Goal: Task Accomplishment & Management: Use online tool/utility

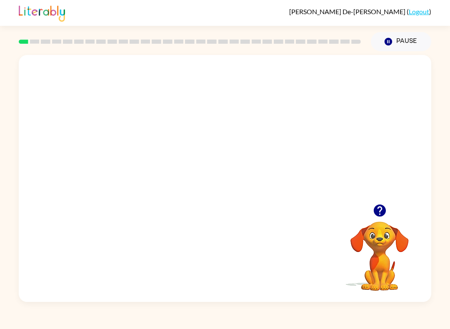
click at [202, 137] on video "Your browser must support playing .mp4 files to use Literably. Please try using…" at bounding box center [225, 129] width 412 height 149
click at [252, 167] on video "Your browser must support playing .mp4 files to use Literably. Please try using…" at bounding box center [225, 129] width 412 height 149
click at [278, 140] on video "Your browser must support playing .mp4 files to use Literably. Please try using…" at bounding box center [225, 129] width 412 height 149
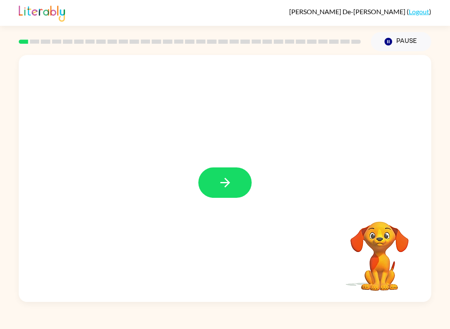
click at [212, 178] on button "button" at bounding box center [224, 182] width 53 height 30
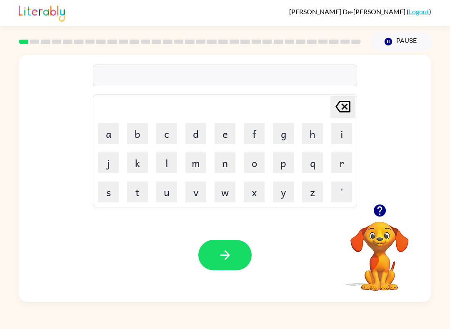
click at [117, 195] on button "s" at bounding box center [108, 192] width 21 height 21
click at [313, 132] on button "h" at bounding box center [312, 133] width 21 height 21
click at [171, 193] on button "u" at bounding box center [166, 192] width 21 height 21
click at [102, 192] on button "s" at bounding box center [108, 192] width 21 height 21
click at [312, 132] on button "h" at bounding box center [312, 133] width 21 height 21
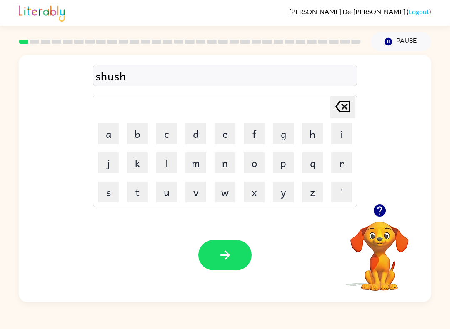
click at [224, 254] on icon "button" at bounding box center [225, 255] width 15 height 15
click at [110, 131] on button "a" at bounding box center [108, 133] width 21 height 21
click at [277, 170] on button "p" at bounding box center [283, 162] width 21 height 21
click at [338, 136] on button "i" at bounding box center [341, 133] width 21 height 21
click at [344, 159] on button "r" at bounding box center [341, 162] width 21 height 21
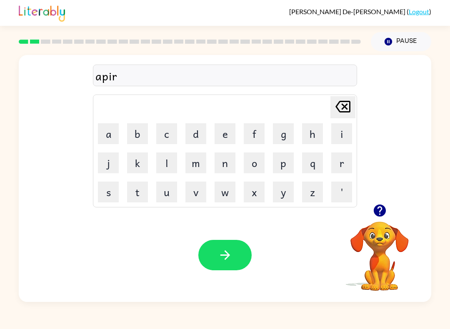
click at [226, 130] on button "e" at bounding box center [225, 133] width 21 height 21
click at [170, 199] on button "u" at bounding box center [166, 192] width 21 height 21
click at [108, 194] on button "s" at bounding box center [108, 192] width 21 height 21
click at [227, 138] on button "e" at bounding box center [225, 133] width 21 height 21
click at [111, 190] on button "s" at bounding box center [108, 192] width 21 height 21
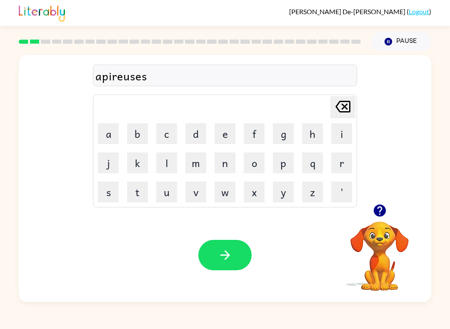
click at [234, 254] on button "button" at bounding box center [224, 255] width 53 height 30
click at [346, 161] on button "r" at bounding box center [341, 162] width 21 height 21
click at [220, 135] on button "e" at bounding box center [225, 133] width 21 height 21
click at [118, 128] on button "a" at bounding box center [108, 133] width 21 height 21
click at [167, 160] on button "l" at bounding box center [166, 162] width 21 height 21
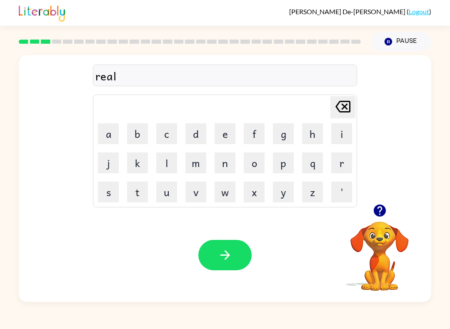
click at [380, 215] on icon "button" at bounding box center [379, 211] width 12 height 12
click at [108, 130] on button "a" at bounding box center [108, 133] width 21 height 21
click at [132, 131] on button "b" at bounding box center [137, 133] width 21 height 21
click at [342, 111] on icon "[PERSON_NAME] last character input" at bounding box center [343, 107] width 20 height 20
click at [349, 112] on icon at bounding box center [342, 107] width 15 height 12
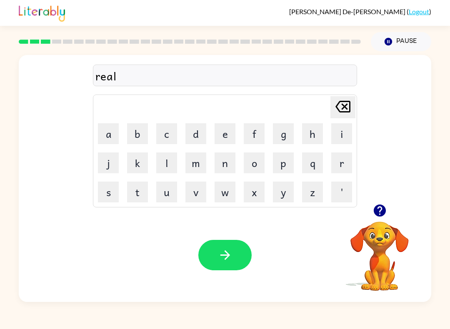
click at [198, 135] on button "d" at bounding box center [195, 133] width 21 height 21
click at [221, 135] on button "e" at bounding box center [225, 133] width 21 height 21
click at [224, 249] on icon "button" at bounding box center [225, 255] width 15 height 15
click at [225, 127] on button "e" at bounding box center [225, 133] width 21 height 21
click at [165, 155] on button "l" at bounding box center [166, 162] width 21 height 21
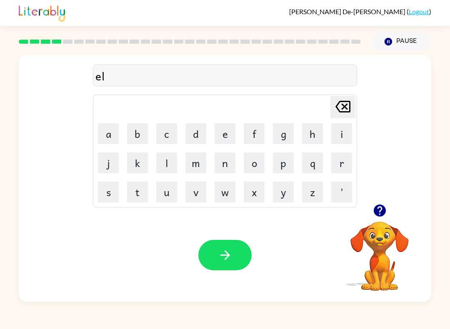
click at [336, 135] on button "i" at bounding box center [341, 133] width 21 height 21
click at [202, 167] on button "m" at bounding box center [195, 162] width 21 height 21
click at [226, 133] on button "e" at bounding box center [225, 133] width 21 height 21
click at [231, 158] on button "n" at bounding box center [225, 162] width 21 height 21
click at [112, 136] on button "a" at bounding box center [108, 133] width 21 height 21
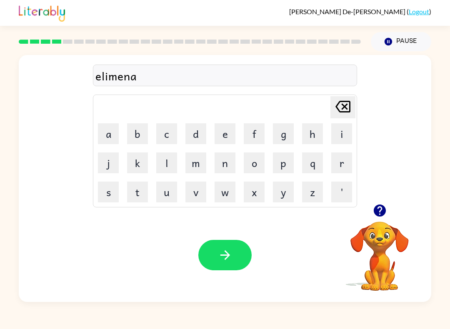
click at [132, 186] on button "t" at bounding box center [137, 192] width 21 height 21
click at [225, 250] on icon "button" at bounding box center [225, 255] width 15 height 15
click at [200, 134] on button "d" at bounding box center [195, 133] width 21 height 21
click at [165, 191] on button "u" at bounding box center [166, 192] width 21 height 21
click at [288, 165] on button "p" at bounding box center [283, 162] width 21 height 21
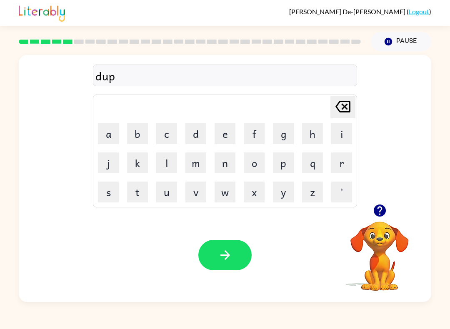
click at [164, 169] on button "l" at bounding box center [166, 162] width 21 height 21
click at [339, 130] on button "i" at bounding box center [341, 133] width 21 height 21
click at [167, 138] on button "c" at bounding box center [166, 133] width 21 height 21
click at [110, 134] on button "a" at bounding box center [108, 133] width 21 height 21
click at [129, 192] on button "t" at bounding box center [137, 192] width 21 height 21
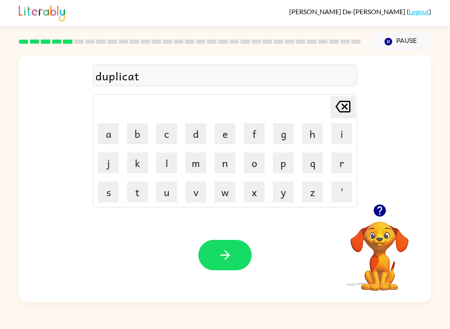
click at [207, 263] on button "button" at bounding box center [224, 255] width 53 height 30
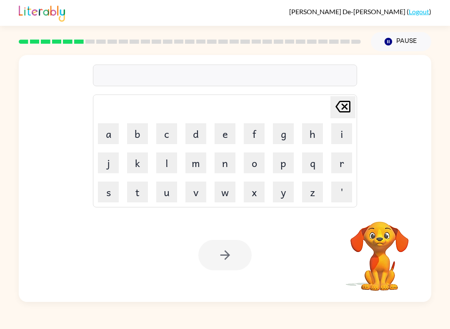
click at [194, 196] on button "v" at bounding box center [195, 192] width 21 height 21
click at [112, 132] on button "a" at bounding box center [108, 133] width 21 height 21
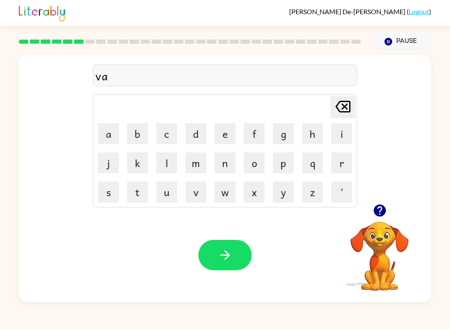
click at [113, 143] on button "a" at bounding box center [108, 133] width 21 height 21
click at [343, 112] on icon at bounding box center [342, 107] width 15 height 12
click at [166, 132] on button "c" at bounding box center [166, 133] width 21 height 21
click at [118, 123] on button "a" at bounding box center [108, 133] width 21 height 21
click at [116, 187] on button "s" at bounding box center [108, 192] width 21 height 21
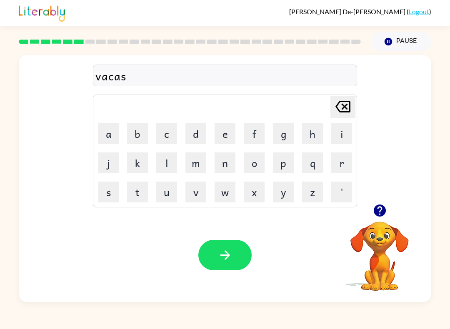
click at [310, 132] on button "h" at bounding box center [312, 133] width 21 height 21
click at [345, 106] on icon at bounding box center [342, 107] width 15 height 12
click at [347, 107] on icon "[PERSON_NAME] last character input" at bounding box center [343, 107] width 20 height 20
click at [173, 128] on button "c" at bounding box center [166, 133] width 21 height 21
click at [346, 107] on icon "[PERSON_NAME] last character input" at bounding box center [343, 107] width 20 height 20
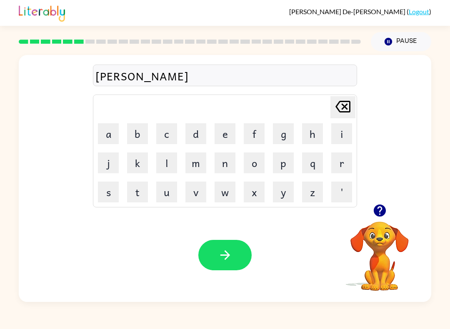
click at [135, 189] on button "t" at bounding box center [137, 192] width 21 height 21
click at [337, 138] on button "i" at bounding box center [341, 133] width 21 height 21
click at [252, 162] on button "o" at bounding box center [254, 162] width 21 height 21
click at [217, 160] on button "n" at bounding box center [225, 162] width 21 height 21
click at [218, 250] on icon "button" at bounding box center [225, 255] width 15 height 15
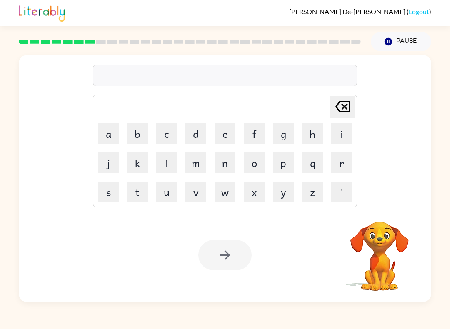
click at [284, 165] on button "p" at bounding box center [283, 162] width 21 height 21
click at [169, 190] on button "u" at bounding box center [166, 192] width 21 height 21
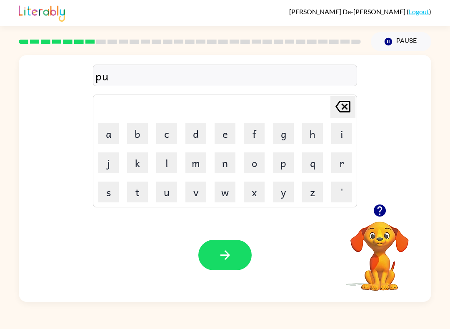
click at [195, 137] on button "d" at bounding box center [195, 133] width 21 height 21
click at [159, 165] on button "l" at bounding box center [166, 162] width 21 height 21
click at [231, 138] on button "e" at bounding box center [225, 133] width 21 height 21
click at [230, 246] on button "button" at bounding box center [224, 255] width 53 height 30
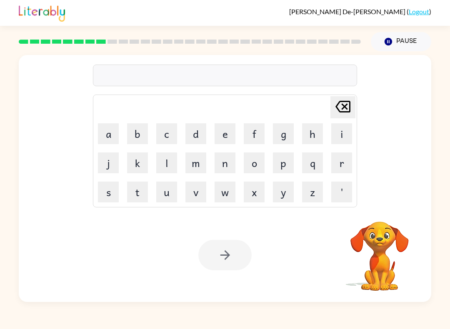
click at [280, 166] on button "p" at bounding box center [283, 162] width 21 height 21
click at [109, 136] on button "a" at bounding box center [108, 133] width 21 height 21
click at [344, 165] on button "r" at bounding box center [341, 162] width 21 height 21
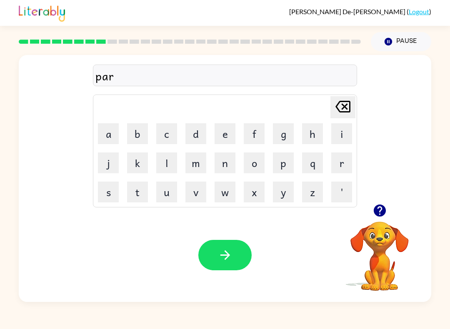
click at [376, 247] on video "Your browser must support playing .mp4 files to use Literably. Please try using…" at bounding box center [379, 250] width 83 height 83
click at [381, 208] on icon "button" at bounding box center [379, 210] width 15 height 15
click at [195, 136] on button "d" at bounding box center [195, 133] width 21 height 21
click at [348, 130] on button "i" at bounding box center [341, 133] width 21 height 21
click at [165, 133] on button "c" at bounding box center [166, 133] width 21 height 21
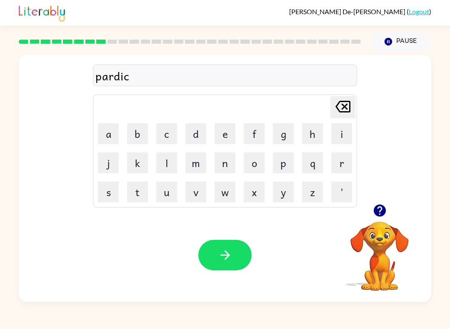
click at [108, 135] on button "a" at bounding box center [108, 133] width 21 height 21
click at [168, 161] on button "l" at bounding box center [166, 162] width 21 height 21
click at [217, 246] on button "button" at bounding box center [224, 255] width 53 height 30
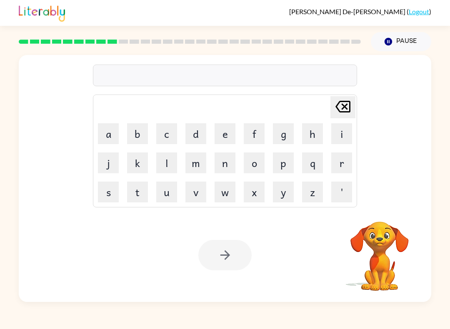
click at [334, 162] on button "r" at bounding box center [341, 162] width 21 height 21
click at [217, 130] on button "e" at bounding box center [225, 133] width 21 height 21
click at [164, 135] on button "c" at bounding box center [166, 133] width 21 height 21
click at [111, 132] on button "a" at bounding box center [108, 133] width 21 height 21
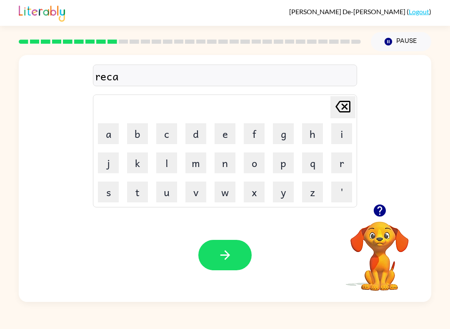
click at [276, 170] on button "p" at bounding box center [283, 162] width 21 height 21
click at [111, 195] on button "s" at bounding box center [108, 192] width 21 height 21
click at [306, 134] on button "h" at bounding box center [312, 133] width 21 height 21
click at [227, 138] on button "e" at bounding box center [225, 133] width 21 height 21
click at [351, 165] on button "r" at bounding box center [341, 162] width 21 height 21
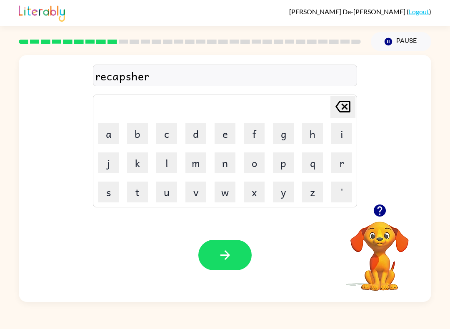
click at [226, 256] on icon "button" at bounding box center [225, 255] width 15 height 15
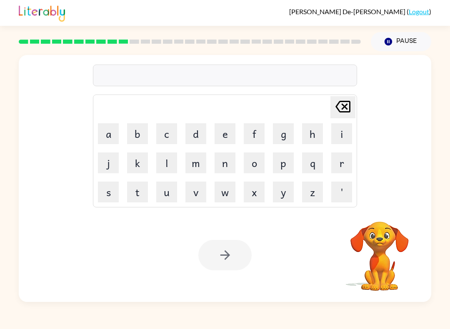
click at [286, 161] on button "p" at bounding box center [283, 162] width 21 height 21
click at [342, 160] on button "r" at bounding box center [341, 162] width 21 height 21
click at [204, 127] on button "d" at bounding box center [195, 133] width 21 height 21
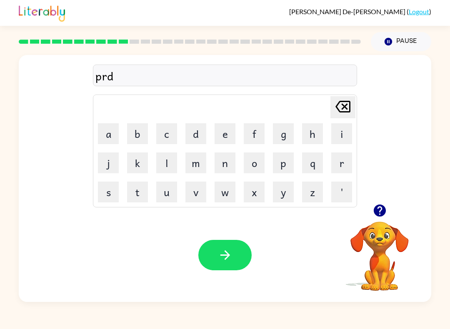
click at [343, 109] on icon "[PERSON_NAME] last character input" at bounding box center [343, 107] width 20 height 20
click at [227, 135] on button "e" at bounding box center [225, 133] width 21 height 21
click at [110, 194] on button "s" at bounding box center [108, 192] width 21 height 21
click at [167, 133] on button "c" at bounding box center [166, 133] width 21 height 21
click at [345, 104] on icon "[PERSON_NAME] last character input" at bounding box center [343, 107] width 20 height 20
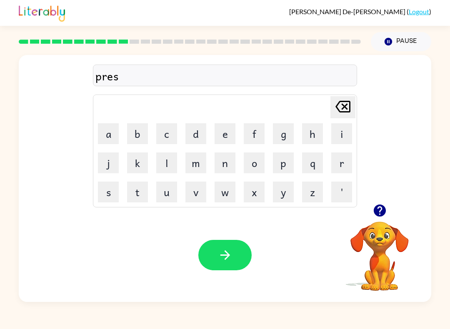
click at [305, 124] on button "h" at bounding box center [312, 133] width 21 height 21
click at [345, 110] on icon "[PERSON_NAME] last character input" at bounding box center [343, 107] width 20 height 20
click at [168, 134] on button "c" at bounding box center [166, 133] width 21 height 21
click at [302, 141] on button "h" at bounding box center [312, 133] width 21 height 21
click at [342, 105] on icon "[PERSON_NAME] last character input" at bounding box center [343, 107] width 20 height 20
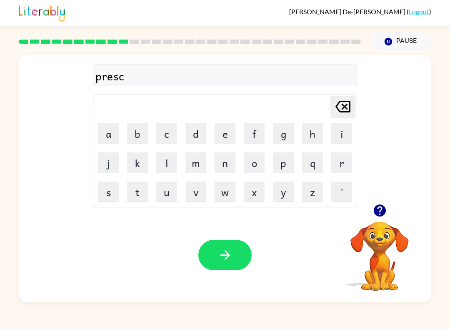
click at [252, 168] on button "o" at bounding box center [254, 162] width 21 height 21
click at [337, 161] on button "r" at bounding box center [341, 162] width 21 height 21
click at [343, 107] on icon "[PERSON_NAME] last character input" at bounding box center [343, 107] width 20 height 20
click at [162, 162] on button "l" at bounding box center [166, 162] width 21 height 21
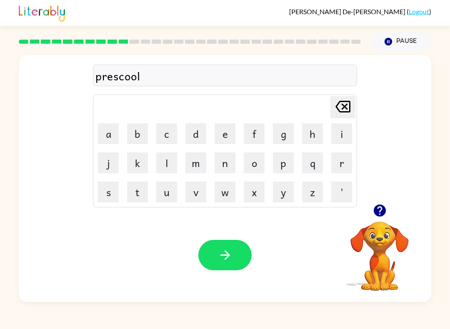
click at [227, 243] on button "button" at bounding box center [224, 255] width 53 height 30
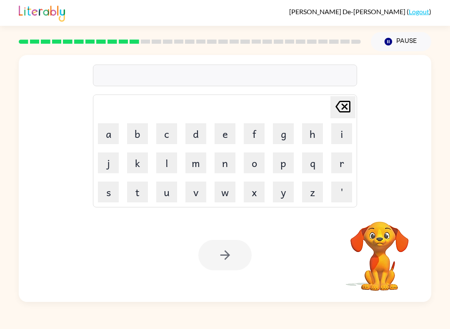
click at [164, 132] on button "c" at bounding box center [166, 133] width 21 height 21
click at [340, 166] on button "r" at bounding box center [341, 162] width 21 height 21
click at [112, 133] on button "a" at bounding box center [108, 133] width 21 height 21
click at [200, 196] on button "v" at bounding box center [195, 192] width 21 height 21
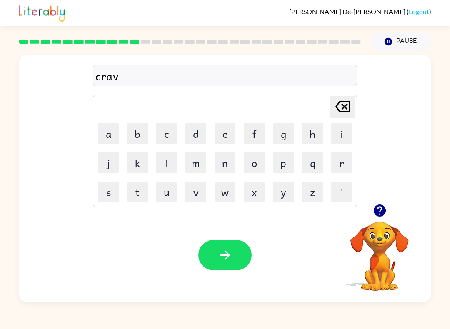
click at [220, 245] on button "button" at bounding box center [224, 255] width 53 height 30
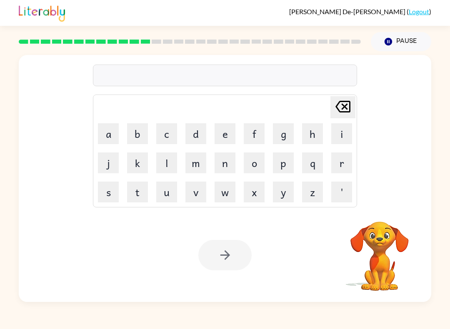
click at [190, 142] on button "d" at bounding box center [195, 133] width 21 height 21
click at [329, 132] on td "i" at bounding box center [341, 134] width 28 height 28
click at [167, 140] on button "c" at bounding box center [166, 133] width 21 height 21
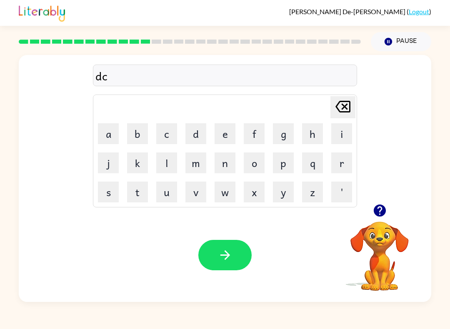
click at [142, 195] on button "t" at bounding box center [137, 192] width 21 height 21
click at [111, 134] on button "a" at bounding box center [108, 133] width 21 height 21
click at [143, 187] on button "t" at bounding box center [137, 192] width 21 height 21
click at [220, 134] on button "e" at bounding box center [225, 133] width 21 height 21
click at [219, 242] on button "button" at bounding box center [224, 255] width 53 height 30
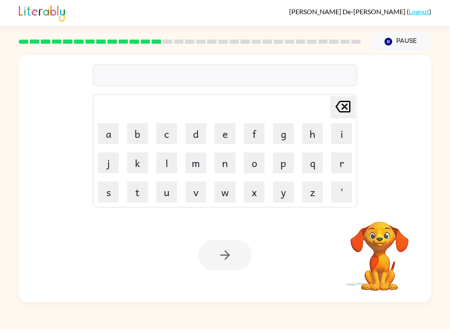
click at [288, 165] on button "p" at bounding box center [283, 162] width 21 height 21
click at [110, 132] on button "a" at bounding box center [108, 133] width 21 height 21
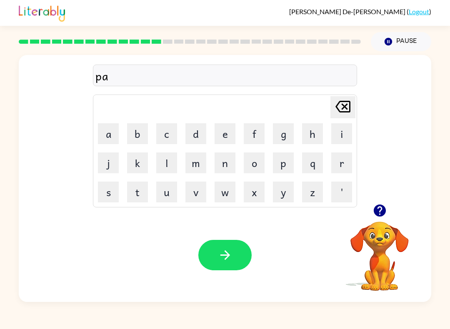
click at [279, 190] on button "y" at bounding box center [283, 192] width 21 height 21
click at [198, 164] on button "m" at bounding box center [195, 162] width 21 height 21
click at [224, 135] on button "e" at bounding box center [225, 133] width 21 height 21
click at [222, 162] on button "n" at bounding box center [225, 162] width 21 height 21
click at [135, 194] on button "t" at bounding box center [137, 192] width 21 height 21
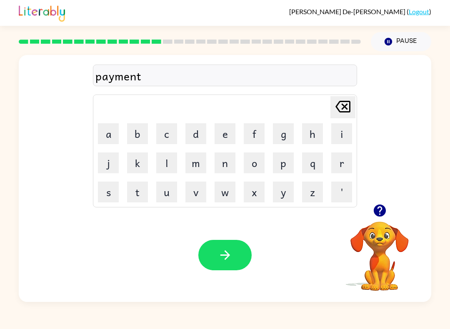
click at [226, 254] on icon "button" at bounding box center [225, 255] width 15 height 15
click at [204, 165] on button "m" at bounding box center [195, 162] width 21 height 21
click at [110, 130] on button "a" at bounding box center [108, 133] width 21 height 21
click at [114, 160] on button "j" at bounding box center [108, 162] width 21 height 21
click at [225, 137] on button "e" at bounding box center [225, 133] width 21 height 21
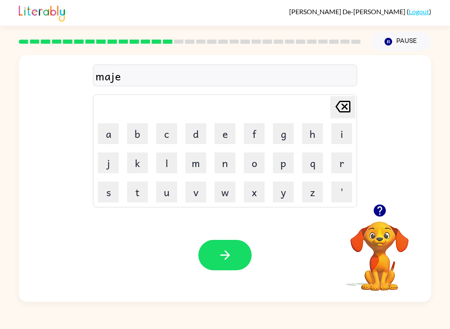
click at [346, 163] on button "r" at bounding box center [341, 162] width 21 height 21
click at [234, 251] on button "button" at bounding box center [224, 255] width 53 height 30
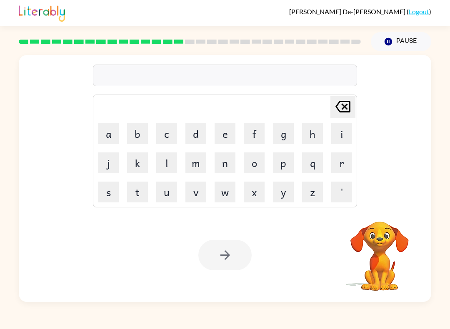
click at [115, 196] on button "s" at bounding box center [108, 192] width 21 height 21
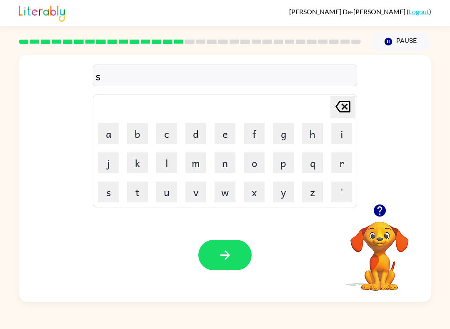
click at [283, 167] on button "p" at bounding box center [283, 162] width 21 height 21
click at [117, 136] on button "a" at bounding box center [108, 133] width 21 height 21
click at [345, 166] on button "r" at bounding box center [341, 162] width 21 height 21
click at [140, 165] on button "k" at bounding box center [137, 162] width 21 height 21
click at [240, 259] on button "button" at bounding box center [224, 255] width 53 height 30
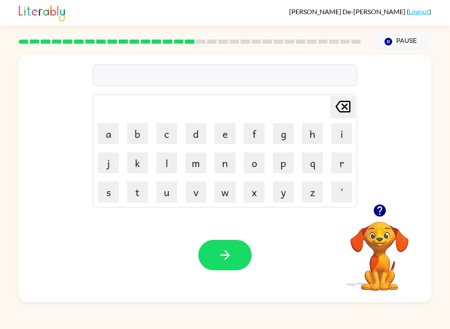
click at [168, 139] on button "c" at bounding box center [166, 133] width 21 height 21
click at [255, 161] on button "o" at bounding box center [254, 162] width 21 height 21
click at [173, 163] on button "l" at bounding box center [166, 162] width 21 height 21
click at [226, 140] on button "e" at bounding box center [225, 133] width 21 height 21
click at [220, 245] on button "button" at bounding box center [224, 255] width 53 height 30
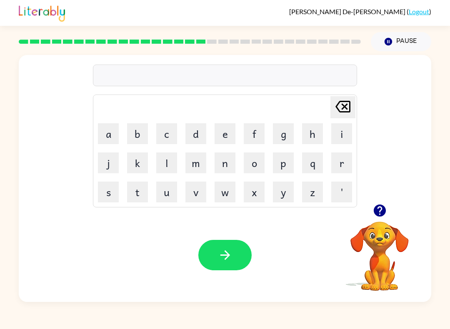
click at [115, 200] on button "s" at bounding box center [108, 192] width 21 height 21
click at [282, 167] on button "p" at bounding box center [283, 162] width 21 height 21
click at [335, 138] on button "i" at bounding box center [341, 133] width 21 height 21
click at [165, 202] on button "u" at bounding box center [166, 192] width 21 height 21
click at [344, 110] on icon "[PERSON_NAME] last character input" at bounding box center [343, 107] width 20 height 20
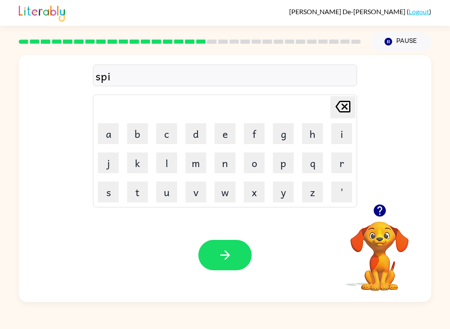
click at [218, 165] on button "n" at bounding box center [225, 162] width 21 height 21
click at [341, 135] on button "i" at bounding box center [341, 133] width 21 height 21
click at [227, 166] on button "n" at bounding box center [225, 162] width 21 height 21
click at [281, 141] on button "g" at bounding box center [283, 133] width 21 height 21
click at [229, 255] on icon "button" at bounding box center [225, 255] width 10 height 10
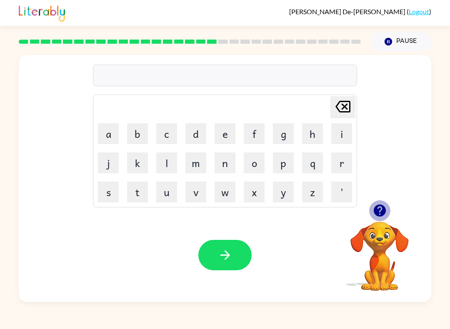
click at [377, 211] on icon "button" at bounding box center [379, 211] width 12 height 12
click at [339, 168] on button "r" at bounding box center [341, 162] width 21 height 21
click at [167, 190] on button "u" at bounding box center [166, 192] width 21 height 21
click at [198, 159] on button "m" at bounding box center [195, 162] width 21 height 21
click at [282, 163] on button "p" at bounding box center [283, 162] width 21 height 21
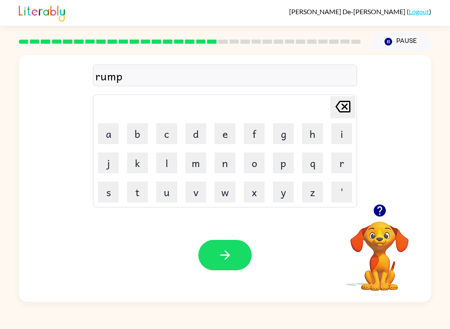
click at [332, 137] on button "i" at bounding box center [341, 133] width 21 height 21
click at [107, 193] on button "s" at bounding box center [108, 192] width 21 height 21
click at [345, 114] on icon "[PERSON_NAME] last character input" at bounding box center [343, 107] width 20 height 20
click at [141, 196] on button "t" at bounding box center [137, 192] width 21 height 21
click at [237, 250] on button "button" at bounding box center [224, 255] width 53 height 30
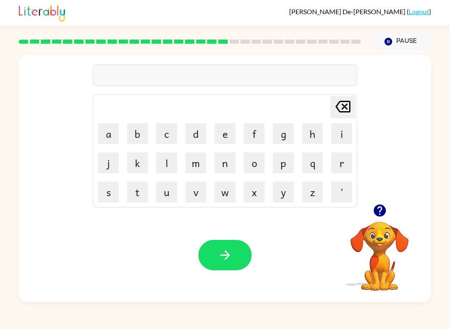
click at [384, 202] on button "button" at bounding box center [379, 210] width 21 height 21
click at [215, 157] on button "n" at bounding box center [225, 162] width 21 height 21
click at [169, 136] on button "c" at bounding box center [166, 133] width 21 height 21
click at [343, 171] on button "r" at bounding box center [341, 162] width 21 height 21
click at [215, 136] on button "e" at bounding box center [225, 133] width 21 height 21
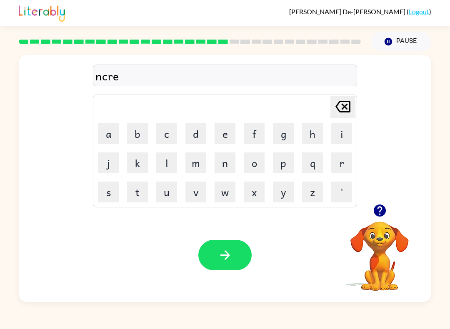
click at [203, 131] on button "d" at bounding box center [195, 133] width 21 height 21
click at [344, 135] on button "i" at bounding box center [341, 133] width 21 height 21
click at [138, 132] on button "b" at bounding box center [137, 133] width 21 height 21
click at [164, 171] on button "l" at bounding box center [166, 162] width 21 height 21
click at [212, 135] on td "e" at bounding box center [225, 134] width 28 height 28
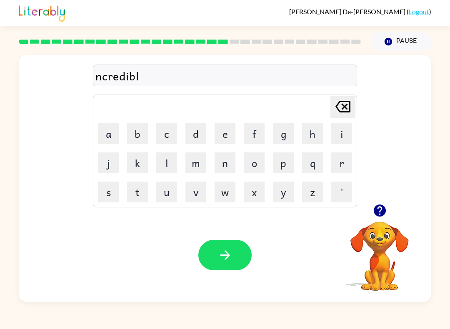
click at [229, 132] on button "e" at bounding box center [225, 133] width 21 height 21
click at [216, 255] on button "button" at bounding box center [224, 255] width 53 height 30
click at [381, 219] on button "button" at bounding box center [379, 210] width 21 height 21
click at [378, 202] on button "button" at bounding box center [379, 210] width 21 height 21
click at [161, 166] on button "l" at bounding box center [166, 162] width 21 height 21
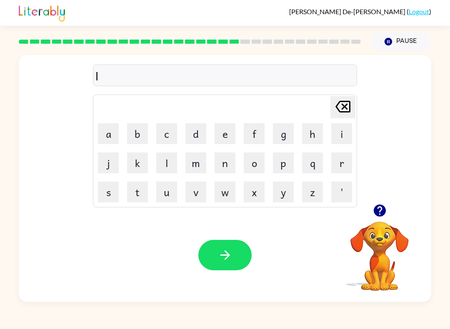
click at [340, 133] on button "i" at bounding box center [341, 133] width 21 height 21
click at [105, 193] on button "s" at bounding box center [108, 192] width 21 height 21
click at [221, 140] on button "e" at bounding box center [225, 133] width 21 height 21
click at [234, 164] on button "n" at bounding box center [225, 162] width 21 height 21
click at [220, 252] on icon "button" at bounding box center [225, 255] width 15 height 15
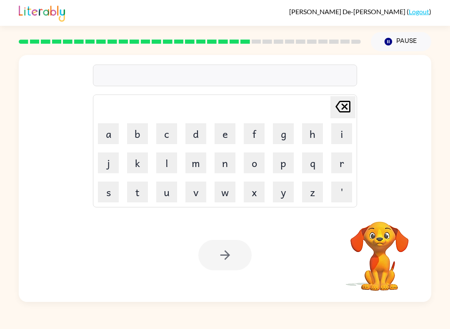
click at [392, 255] on video "Your browser must support playing .mp4 files to use Literably. Please try using…" at bounding box center [379, 250] width 83 height 83
click at [388, 253] on video "Your browser must support playing .mp4 files to use Literably. Please try using…" at bounding box center [379, 250] width 83 height 83
click at [382, 253] on video "Your browser must support playing .mp4 files to use Literably. Please try using…" at bounding box center [379, 250] width 83 height 83
click at [385, 255] on video "Your browser must support playing .mp4 files to use Literably. Please try using…" at bounding box center [379, 250] width 83 height 83
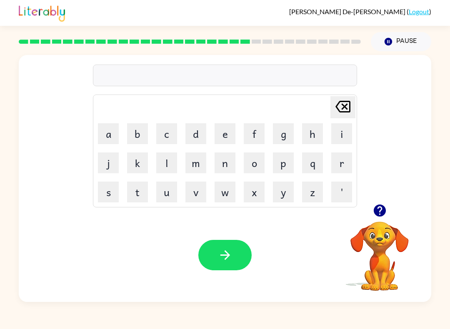
click at [377, 236] on video "Your browser must support playing .mp4 files to use Literably. Please try using…" at bounding box center [379, 250] width 83 height 83
click at [380, 210] on icon "button" at bounding box center [379, 211] width 12 height 12
click at [224, 161] on button "n" at bounding box center [225, 162] width 21 height 21
click at [258, 167] on button "o" at bounding box center [254, 162] width 21 height 21
click at [200, 173] on button "m" at bounding box center [195, 162] width 21 height 21
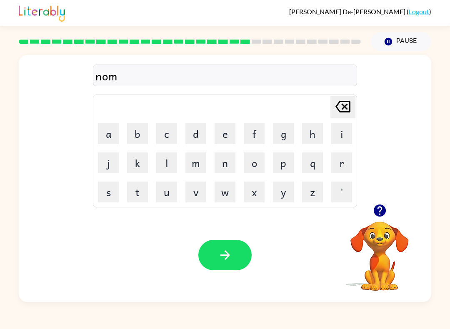
click at [337, 132] on button "i" at bounding box center [341, 133] width 21 height 21
click at [240, 166] on table "[PERSON_NAME] last character input a b c d e f g h i j k l m n o p q r s t u v …" at bounding box center [224, 151] width 263 height 112
click at [227, 172] on button "n" at bounding box center [225, 162] width 21 height 21
click at [102, 137] on button "a" at bounding box center [108, 133] width 21 height 21
click at [132, 200] on button "t" at bounding box center [137, 192] width 21 height 21
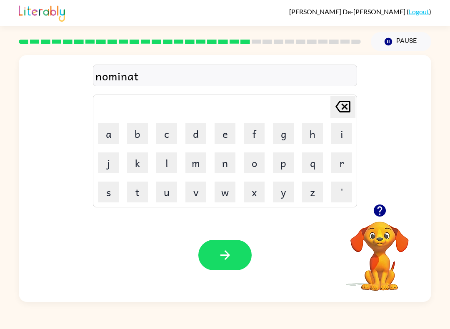
click at [220, 260] on icon "button" at bounding box center [225, 255] width 15 height 15
click at [383, 206] on icon "button" at bounding box center [379, 211] width 12 height 12
click at [106, 197] on button "s" at bounding box center [108, 192] width 21 height 21
click at [251, 160] on button "o" at bounding box center [254, 162] width 21 height 21
click at [109, 196] on button "s" at bounding box center [108, 192] width 21 height 21
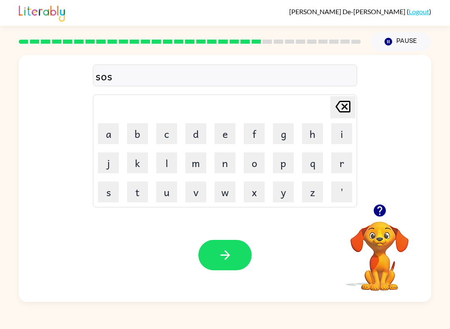
click at [131, 197] on button "t" at bounding box center [137, 192] width 21 height 21
click at [104, 132] on button "a" at bounding box center [108, 133] width 21 height 21
click at [221, 159] on button "n" at bounding box center [225, 162] width 21 height 21
click at [231, 134] on button "e" at bounding box center [225, 133] width 21 height 21
click at [132, 137] on button "b" at bounding box center [137, 133] width 21 height 21
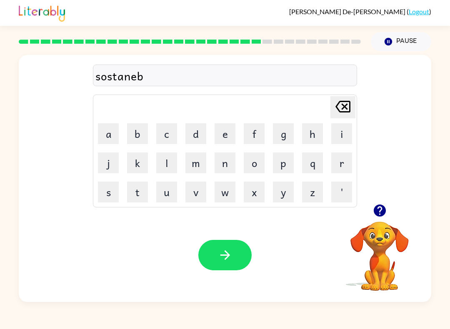
click at [166, 157] on button "l" at bounding box center [166, 162] width 21 height 21
click at [224, 137] on button "e" at bounding box center [225, 133] width 21 height 21
click at [233, 253] on button "button" at bounding box center [224, 255] width 53 height 30
click at [222, 195] on button "w" at bounding box center [225, 192] width 21 height 21
click at [253, 166] on button "o" at bounding box center [254, 162] width 21 height 21
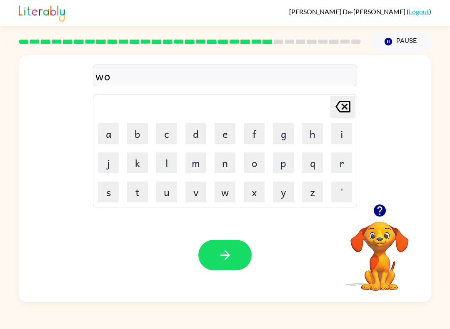
click at [339, 159] on button "r" at bounding box center [341, 162] width 21 height 21
click at [199, 132] on button "d" at bounding box center [195, 133] width 21 height 21
click at [241, 135] on td "f" at bounding box center [254, 134] width 28 height 28
click at [221, 130] on button "e" at bounding box center [225, 133] width 21 height 21
click at [216, 255] on button "button" at bounding box center [224, 255] width 53 height 30
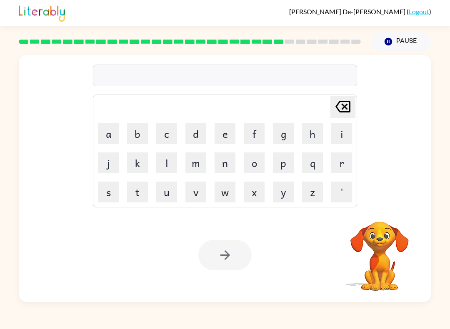
click at [367, 233] on video "Your browser must support playing .mp4 files to use Literably. Please try using…" at bounding box center [379, 250] width 83 height 83
click at [368, 245] on video "Your browser must support playing .mp4 files to use Literably. Please try using…" at bounding box center [379, 250] width 83 height 83
click at [381, 220] on video "Your browser must support playing .mp4 files to use Literably. Please try using…" at bounding box center [379, 250] width 83 height 83
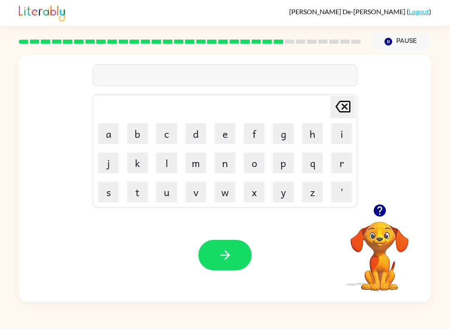
click at [341, 165] on button "r" at bounding box center [341, 162] width 21 height 21
click at [224, 140] on button "e" at bounding box center [225, 133] width 21 height 21
click at [170, 167] on button "l" at bounding box center [166, 162] width 21 height 21
click at [105, 135] on button "a" at bounding box center [108, 133] width 21 height 21
click at [198, 132] on button "d" at bounding box center [195, 133] width 21 height 21
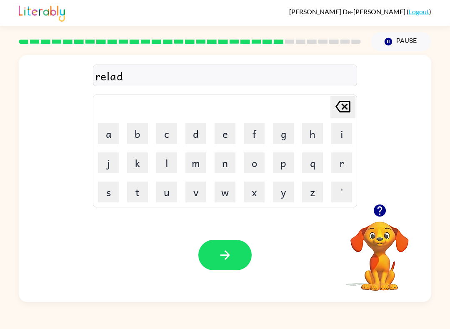
click at [105, 130] on button "a" at bounding box center [108, 133] width 21 height 21
click at [338, 105] on icon at bounding box center [342, 107] width 15 height 12
click at [228, 137] on button "e" at bounding box center [225, 133] width 21 height 21
click at [200, 136] on button "d" at bounding box center [195, 133] width 21 height 21
click at [227, 257] on icon "button" at bounding box center [225, 255] width 10 height 10
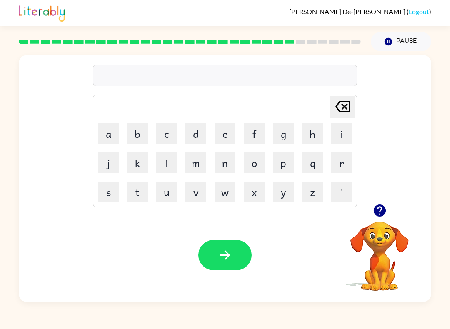
click at [131, 157] on button "k" at bounding box center [137, 162] width 21 height 21
click at [342, 135] on button "i" at bounding box center [341, 133] width 21 height 21
click at [140, 194] on button "t" at bounding box center [137, 192] width 21 height 21
click at [224, 138] on button "e" at bounding box center [225, 133] width 21 height 21
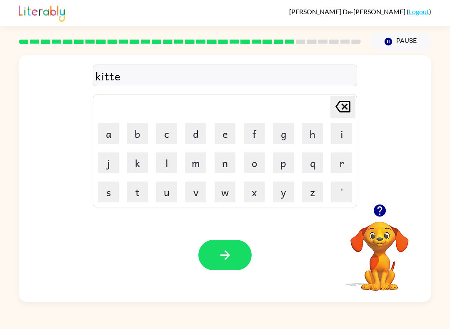
click at [234, 159] on button "n" at bounding box center [225, 162] width 21 height 21
click at [232, 248] on button "button" at bounding box center [224, 255] width 53 height 30
click at [332, 133] on button "i" at bounding box center [341, 133] width 21 height 21
click at [221, 167] on button "n" at bounding box center [225, 162] width 21 height 21
click at [195, 193] on button "v" at bounding box center [195, 192] width 21 height 21
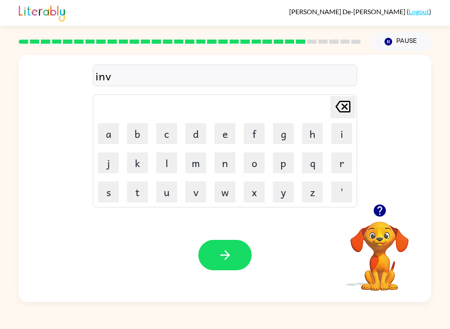
click at [255, 163] on button "o" at bounding box center [254, 162] width 21 height 21
click at [195, 193] on button "v" at bounding box center [195, 192] width 21 height 21
click at [190, 129] on button "d" at bounding box center [195, 133] width 21 height 21
click at [241, 255] on button "button" at bounding box center [224, 255] width 53 height 30
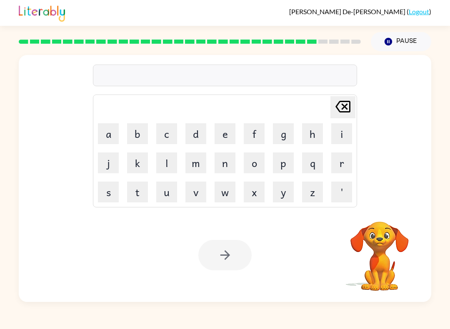
click at [106, 190] on button "s" at bounding box center [108, 192] width 21 height 21
click at [169, 153] on button "l" at bounding box center [166, 162] width 21 height 21
click at [107, 126] on button "a" at bounding box center [108, 133] width 21 height 21
click at [130, 192] on button "t" at bounding box center [137, 192] width 21 height 21
click at [231, 255] on div at bounding box center [224, 255] width 53 height 30
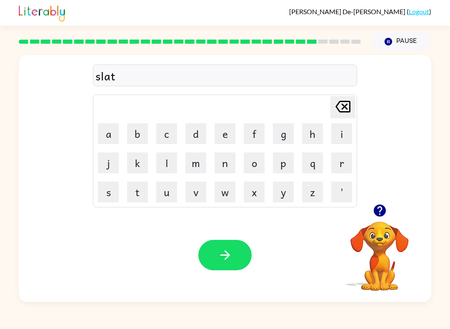
click at [227, 257] on icon "button" at bounding box center [225, 255] width 10 height 10
click at [351, 103] on icon "[PERSON_NAME] last character input" at bounding box center [343, 107] width 20 height 20
click at [351, 102] on icon "[PERSON_NAME] last character input" at bounding box center [343, 107] width 20 height 20
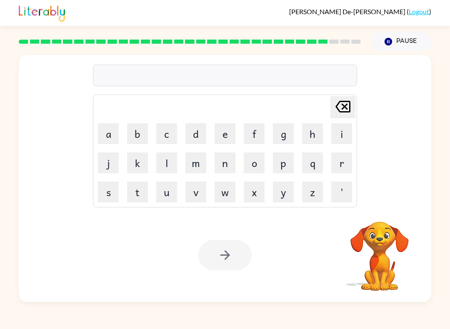
click at [382, 246] on video "Your browser must support playing .mp4 files to use Literably. Please try using…" at bounding box center [379, 250] width 83 height 83
click at [380, 224] on video "Your browser must support playing .mp4 files to use Literably. Please try using…" at bounding box center [379, 250] width 83 height 83
click at [170, 193] on button "u" at bounding box center [166, 192] width 21 height 21
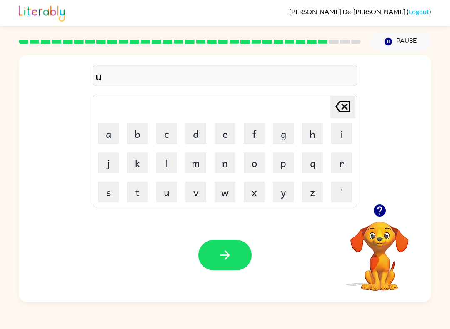
click at [334, 130] on button "i" at bounding box center [341, 133] width 21 height 21
click at [199, 194] on button "v" at bounding box center [195, 192] width 21 height 21
click at [225, 137] on button "e" at bounding box center [225, 133] width 21 height 21
click at [339, 161] on button "r" at bounding box center [341, 162] width 21 height 21
click at [115, 195] on button "s" at bounding box center [108, 192] width 21 height 21
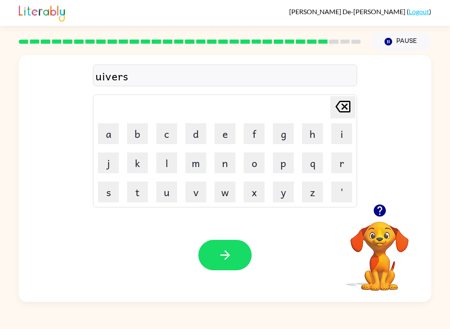
click at [247, 166] on button "o" at bounding box center [254, 162] width 21 height 21
click at [163, 159] on button "l" at bounding box center [166, 162] width 21 height 21
click at [226, 253] on icon "button" at bounding box center [225, 255] width 10 height 10
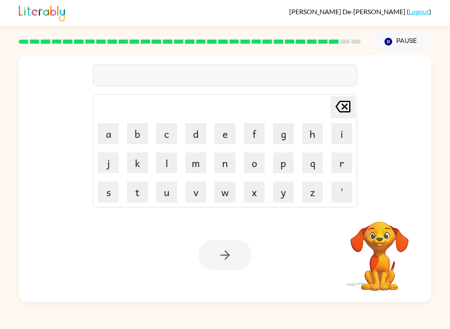
click at [392, 237] on video "Your browser must support playing .mp4 files to use Literably. Please try using…" at bounding box center [379, 250] width 83 height 83
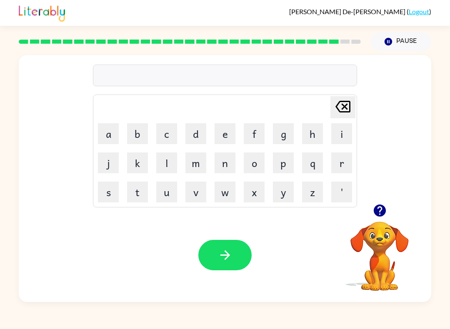
click at [382, 233] on video "Your browser must support playing .mp4 files to use Literably. Please try using…" at bounding box center [379, 250] width 83 height 83
click at [381, 220] on button "button" at bounding box center [379, 210] width 21 height 21
click at [111, 193] on button "s" at bounding box center [108, 192] width 21 height 21
click at [346, 131] on button "i" at bounding box center [341, 133] width 21 height 21
click at [160, 168] on button "l" at bounding box center [166, 162] width 21 height 21
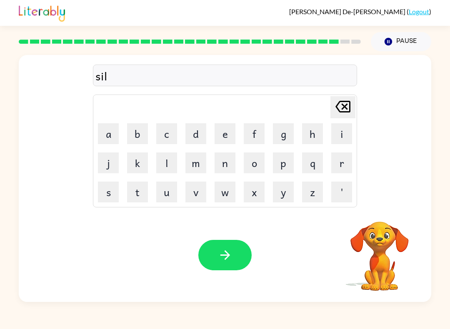
click at [199, 191] on button "v" at bounding box center [195, 192] width 21 height 21
click at [225, 134] on button "e" at bounding box center [225, 133] width 21 height 21
click at [340, 168] on button "r" at bounding box center [341, 162] width 21 height 21
click at [215, 252] on button "button" at bounding box center [224, 255] width 53 height 30
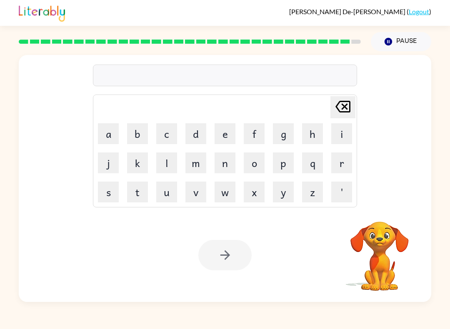
click at [341, 137] on button "i" at bounding box center [341, 133] width 21 height 21
click at [231, 168] on button "n" at bounding box center [225, 162] width 21 height 21
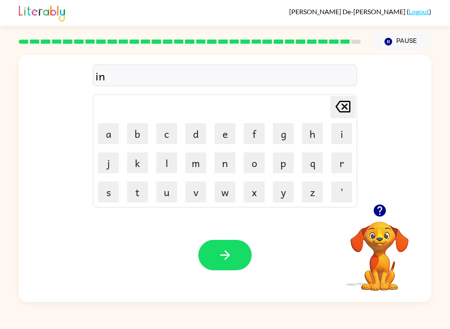
click at [164, 135] on button "c" at bounding box center [166, 133] width 21 height 21
click at [106, 137] on button "a" at bounding box center [108, 133] width 21 height 21
click at [226, 164] on button "n" at bounding box center [225, 162] width 21 height 21
click at [142, 193] on button "t" at bounding box center [137, 192] width 21 height 21
click at [225, 136] on button "e" at bounding box center [225, 133] width 21 height 21
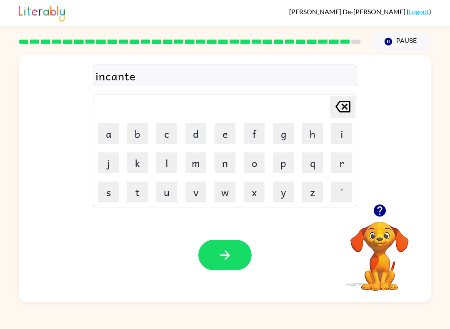
click at [331, 162] on button "r" at bounding box center [341, 162] width 21 height 21
click at [222, 250] on icon "button" at bounding box center [225, 255] width 15 height 15
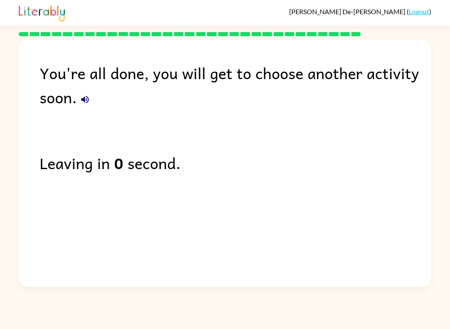
click at [420, 149] on div "You're all done, you will get to choose another activity soon. Leaving in 0 sec…" at bounding box center [225, 161] width 412 height 243
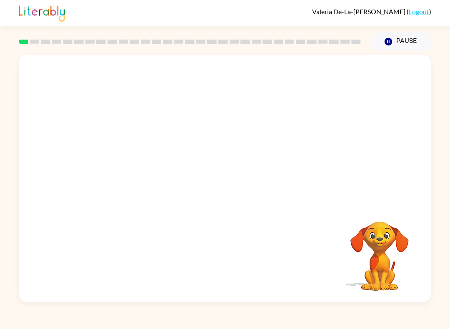
click at [377, 208] on div "Your browser must support playing .mp4 files to use Literably. Please try using…" at bounding box center [225, 178] width 412 height 247
click at [380, 254] on video "Your browser must support playing .mp4 files to use Literably. Please try using…" at bounding box center [379, 250] width 83 height 83
click at [402, 229] on video "Your browser must support playing .mp4 files to use Literably. Please try using…" at bounding box center [379, 250] width 83 height 83
click at [128, 163] on video "Your browser must support playing .mp4 files to use Literably. Please try using…" at bounding box center [225, 129] width 412 height 149
click at [122, 168] on video "Your browser must support playing .mp4 files to use Literably. Please try using…" at bounding box center [225, 129] width 412 height 149
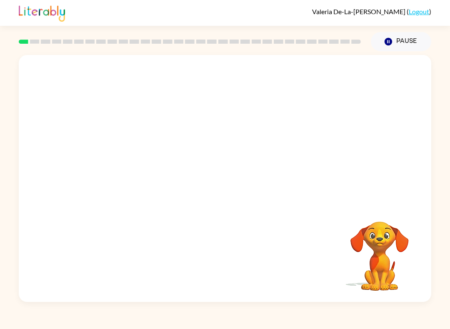
click at [125, 162] on video "Your browser must support playing .mp4 files to use Literably. Please try using…" at bounding box center [225, 129] width 412 height 149
click at [124, 169] on video "Your browser must support playing .mp4 files to use Literably. Please try using…" at bounding box center [225, 129] width 412 height 149
